Goal: Entertainment & Leisure: Consume media (video, audio)

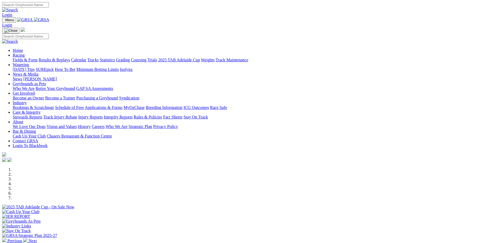
scroll to position [79, 0]
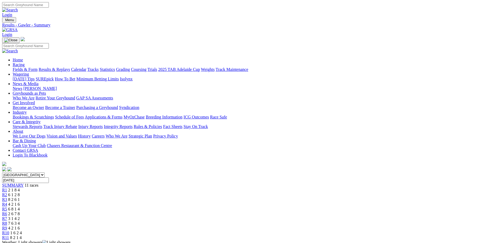
click at [7, 216] on link "R7" at bounding box center [4, 218] width 5 height 4
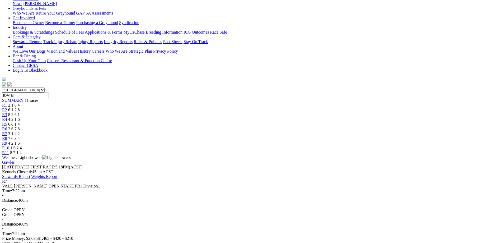
scroll to position [106, 0]
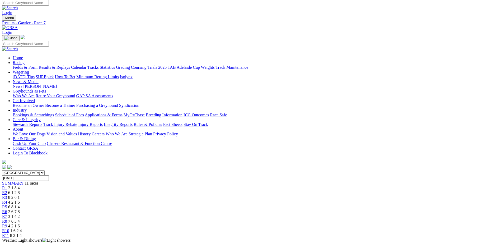
scroll to position [0, 0]
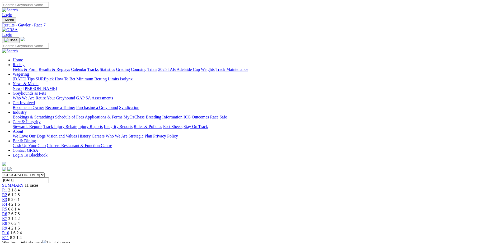
click at [326, 221] on div "R8 7 6 3 4" at bounding box center [251, 223] width 499 height 5
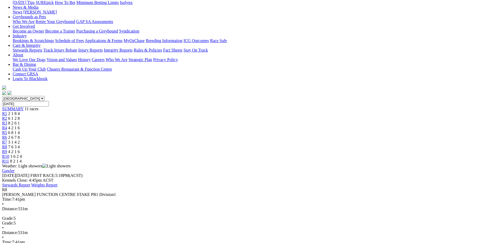
scroll to position [79, 0]
